Goal: Task Accomplishment & Management: Complete application form

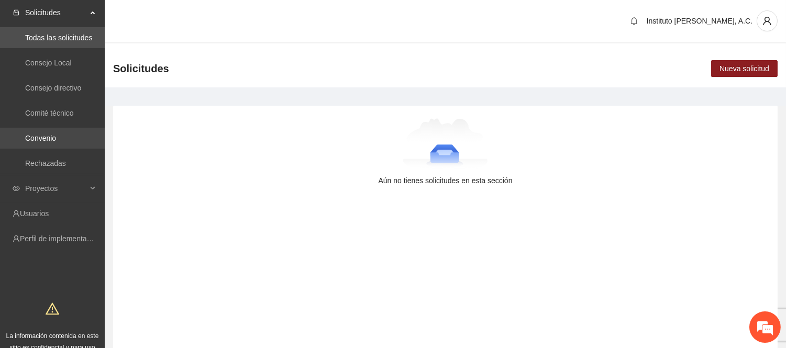
click at [56, 140] on link "Convenio" at bounding box center [40, 138] width 31 height 8
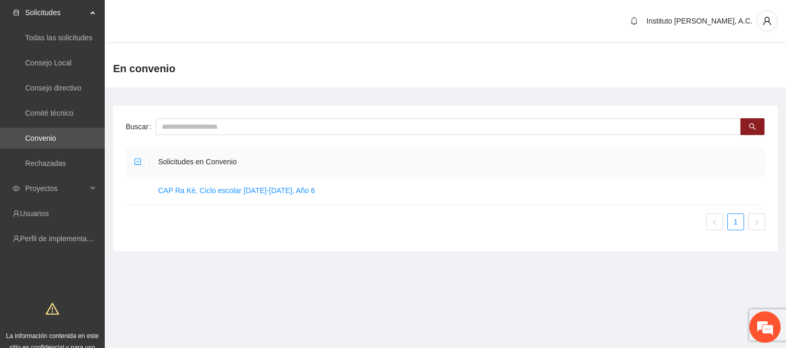
click at [137, 161] on icon "minus-square" at bounding box center [137, 161] width 3 height 1
click at [193, 192] on link "CAP Ra Ké, Ciclo escolar 2025-2026, Año 6" at bounding box center [236, 190] width 157 height 8
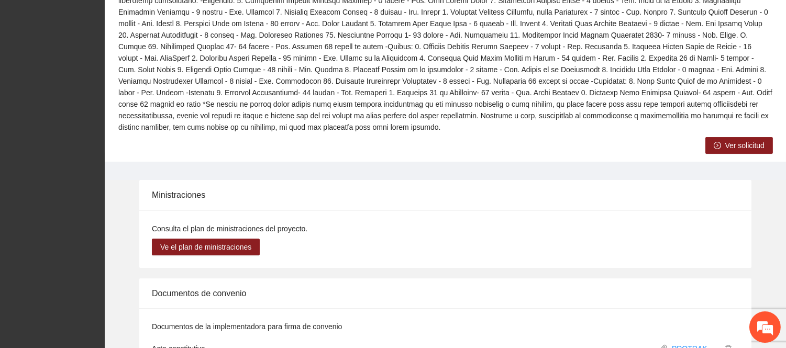
scroll to position [408, 0]
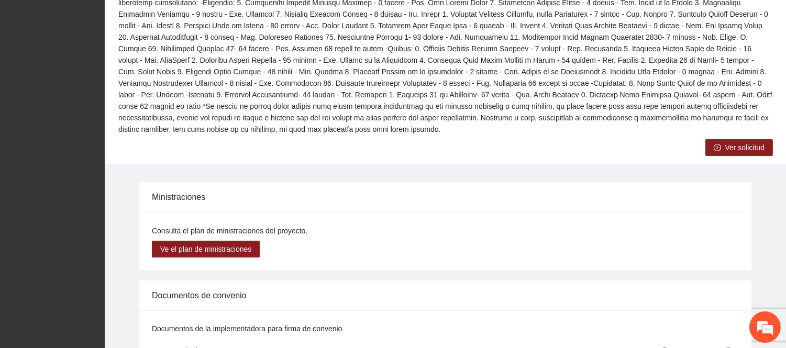
click at [737, 142] on span "Ver solicitud" at bounding box center [745, 148] width 39 height 12
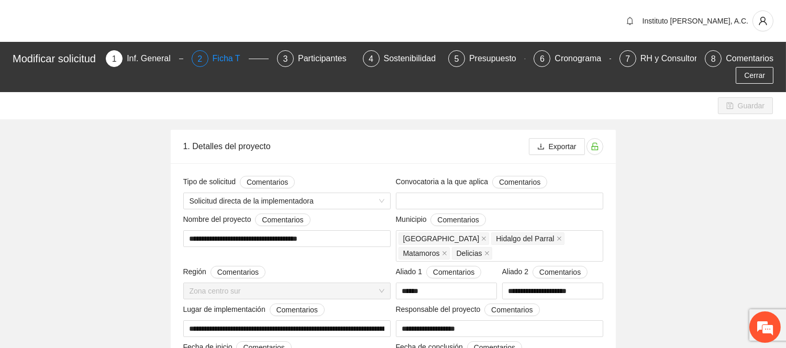
type input "**********"
click at [580, 58] on div "Cronograma" at bounding box center [582, 58] width 55 height 17
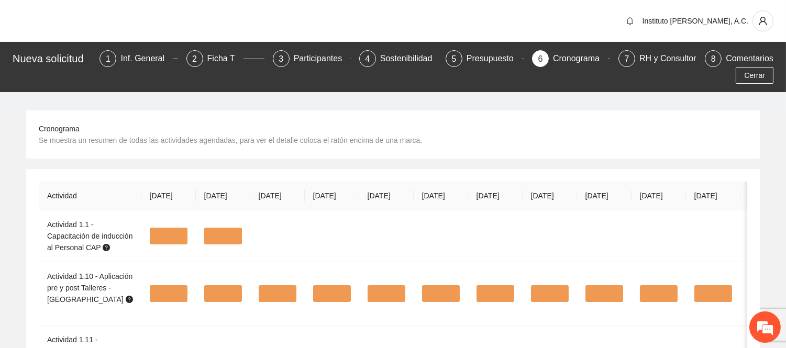
click at [499, 25] on div "Instituto [PERSON_NAME], A.C." at bounding box center [393, 21] width 786 height 42
click at [542, 130] on div "Cronograma Se muestra un resumen de todas las actividades agendadas, para ver e…" at bounding box center [364, 134] width 650 height 23
drag, startPoint x: 730, startPoint y: 2, endPoint x: 427, endPoint y: 336, distance: 451.0
click at [427, 326] on td at bounding box center [441, 293] width 54 height 63
click at [414, 59] on div "Sostenibilidad" at bounding box center [410, 58] width 61 height 17
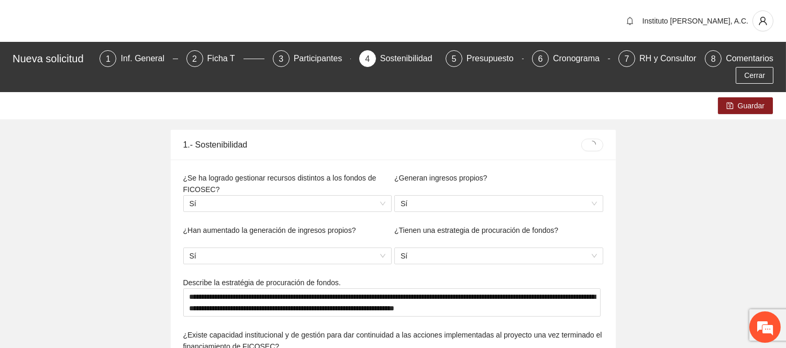
type textarea "**********"
click at [323, 60] on div "Participantes" at bounding box center [322, 58] width 57 height 17
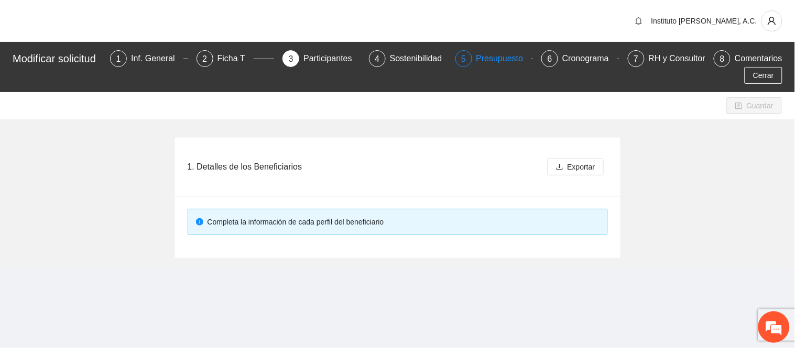
click at [493, 56] on div "Presupuesto" at bounding box center [504, 58] width 56 height 17
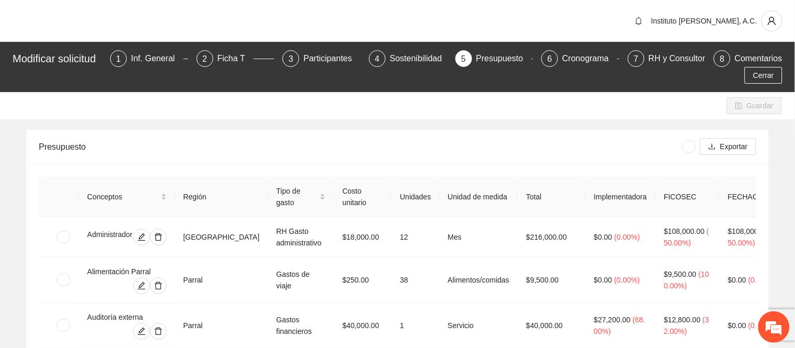
scroll to position [4215, 0]
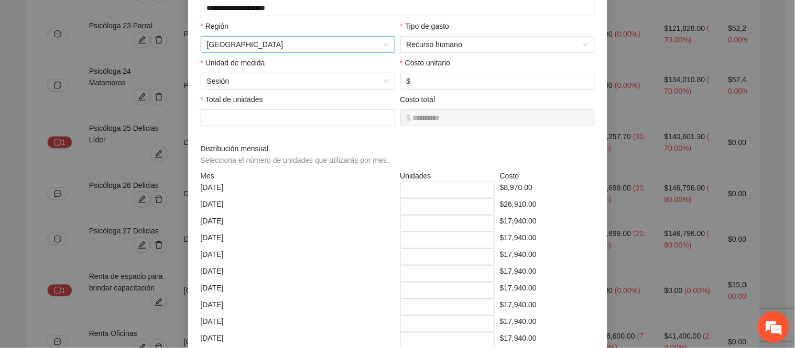
scroll to position [109, 0]
drag, startPoint x: 499, startPoint y: 210, endPoint x: 552, endPoint y: 207, distance: 53.0
click at [552, 207] on div "$26,910.00" at bounding box center [547, 208] width 100 height 17
drag, startPoint x: 530, startPoint y: 190, endPoint x: 500, endPoint y: 192, distance: 29.9
click at [500, 192] on div "$8,970.00" at bounding box center [547, 191] width 100 height 17
